Goal: Information Seeking & Learning: Find specific fact

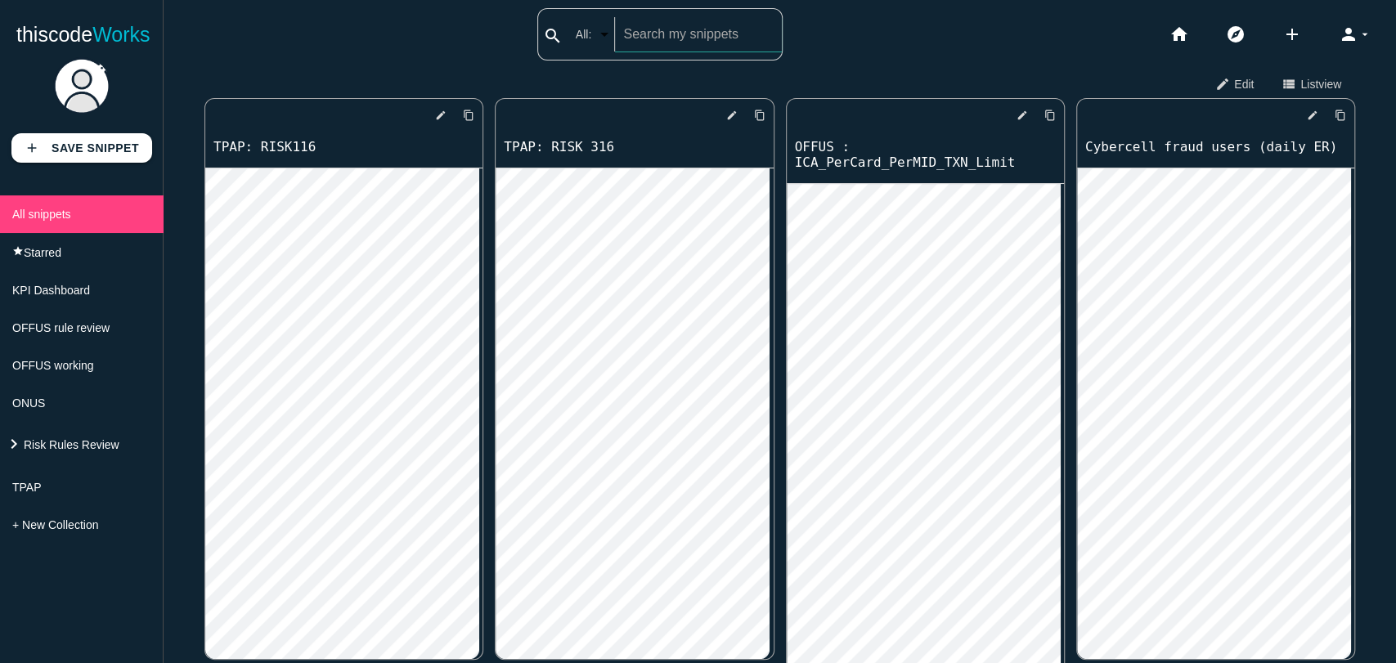
click at [620, 39] on div "search All: All: Code: Title: Tag: All: Code: Title: Tag:" at bounding box center [659, 34] width 245 height 52
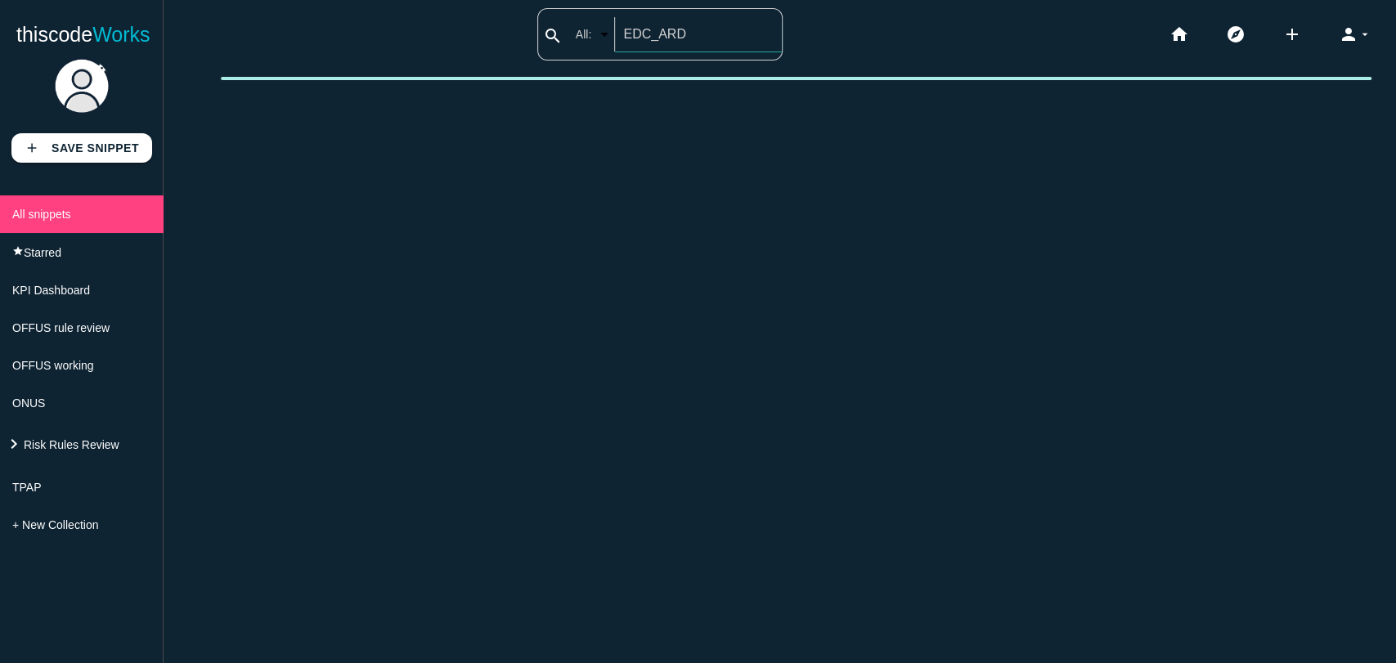
click at [696, 47] on input "EDC_ARD" at bounding box center [698, 34] width 166 height 34
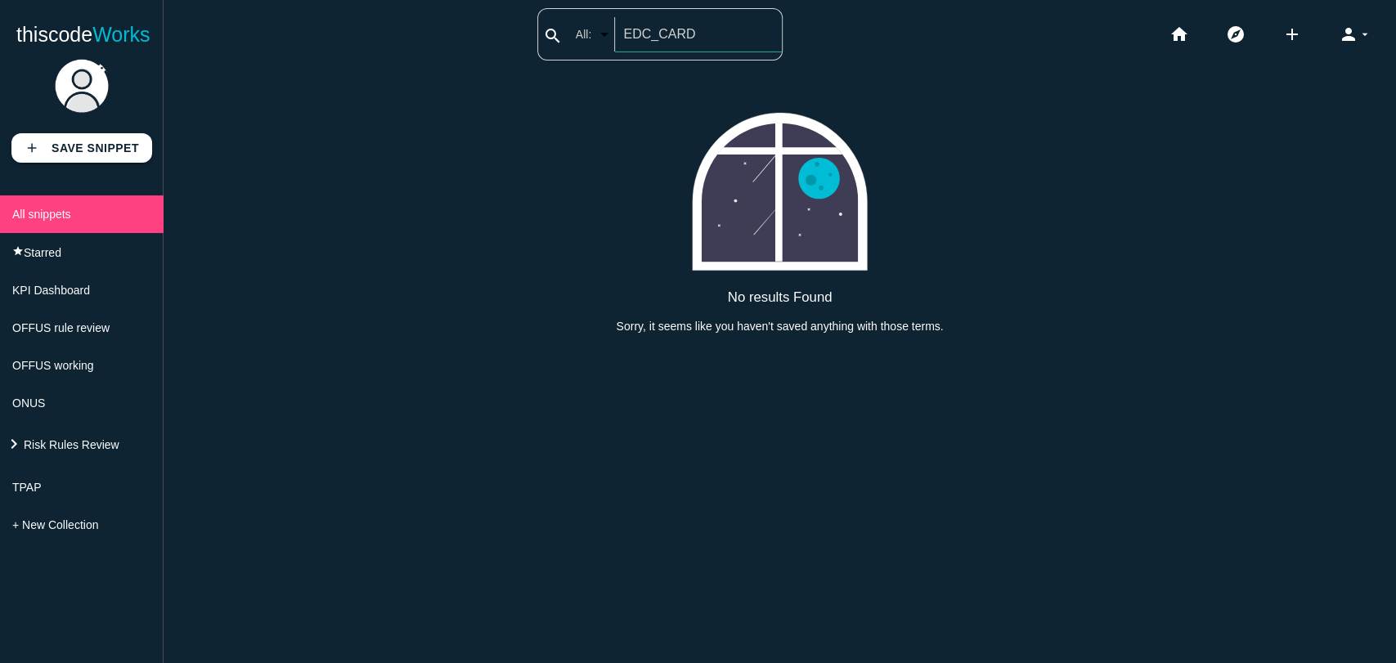
type input "EDC_CARD"
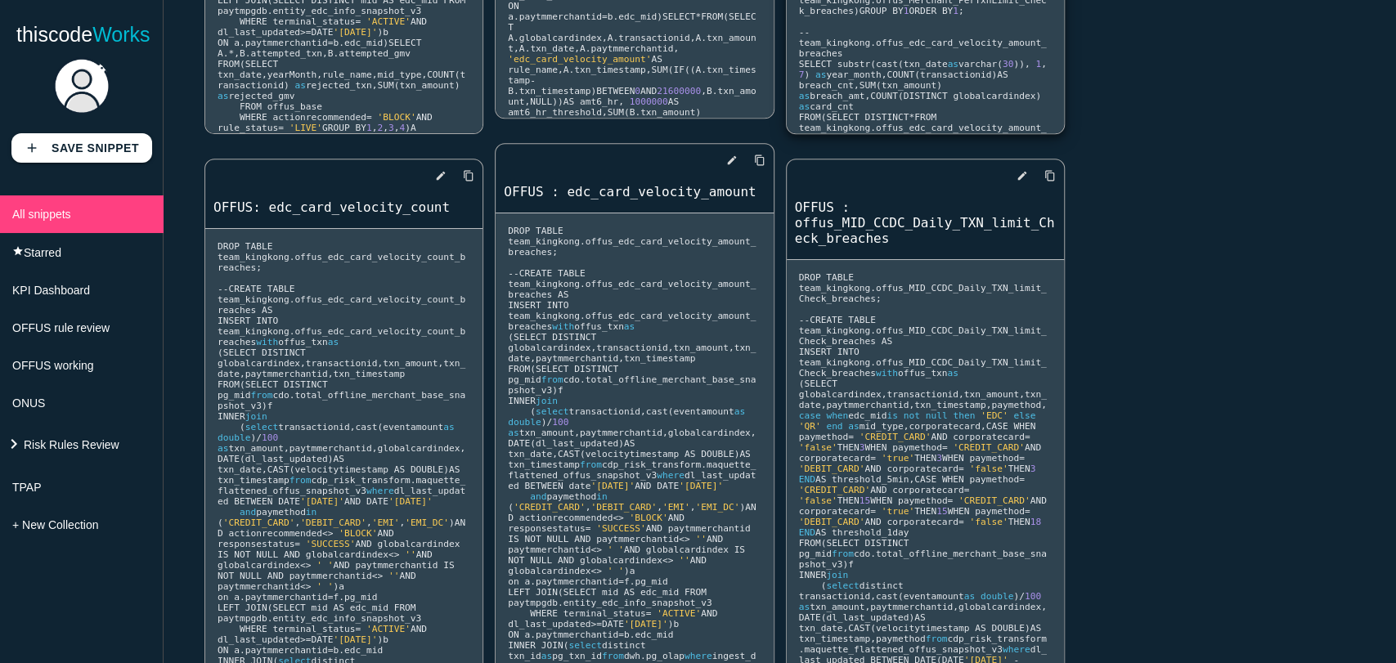
scroll to position [591, 0]
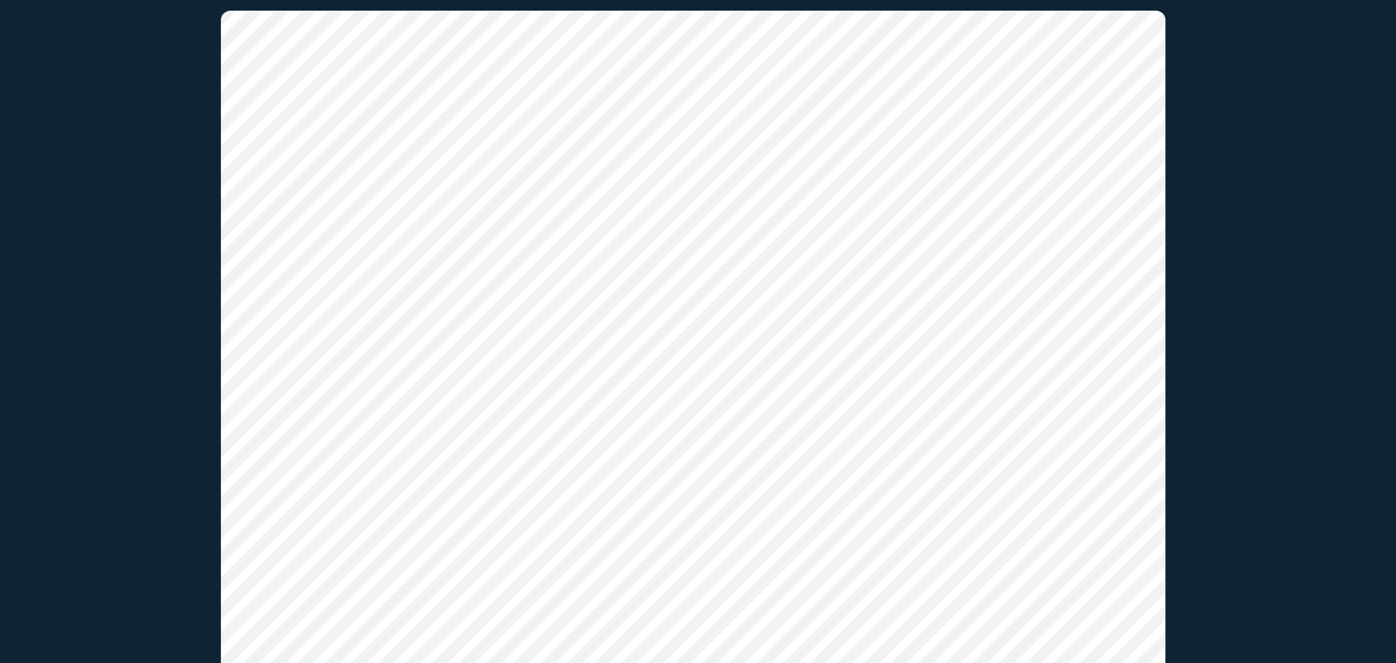
scroll to position [245, 0]
